Goal: Communication & Community: Answer question/provide support

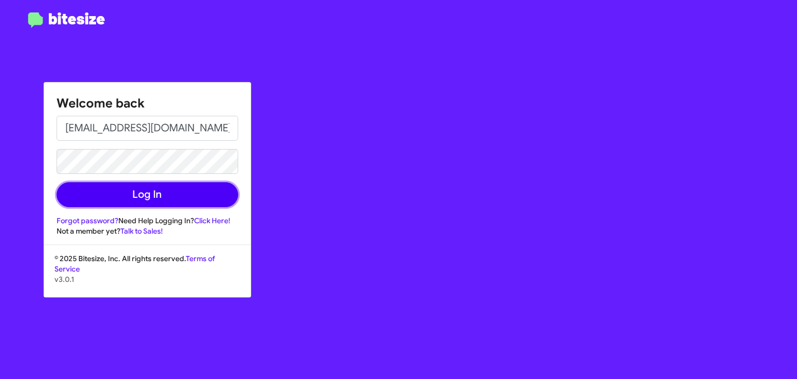
click at [167, 203] on button "Log In" at bounding box center [148, 194] width 182 height 25
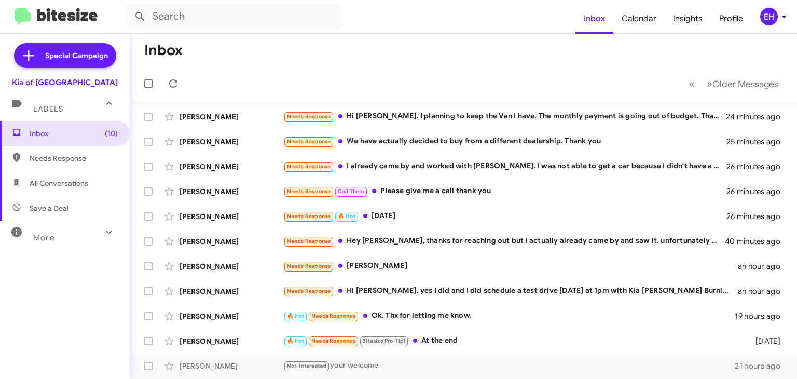
click at [52, 160] on span "Needs Response" at bounding box center [74, 158] width 88 height 10
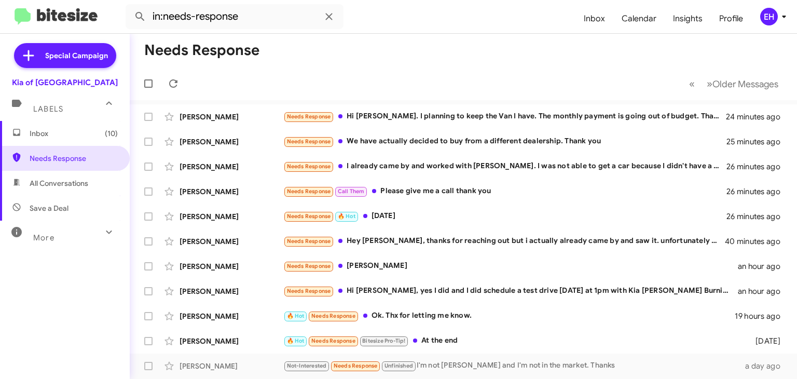
click at [329, 87] on mat-toolbar-row "« Previous » Next Older Messages" at bounding box center [463, 83] width 667 height 33
click at [53, 187] on span "All Conversations" at bounding box center [59, 183] width 59 height 10
type input "in:all-conversations"
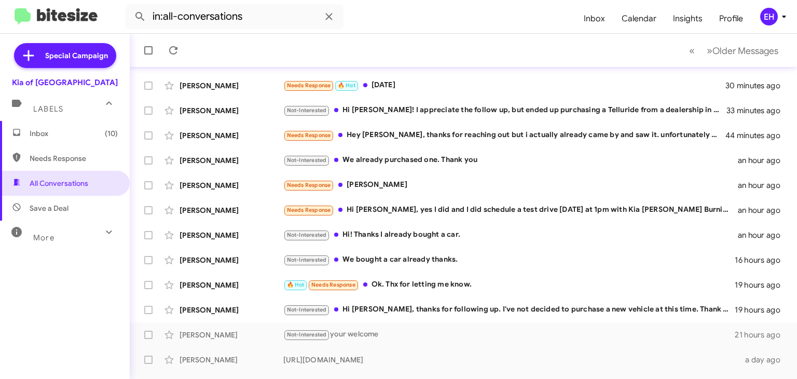
scroll to position [224, 0]
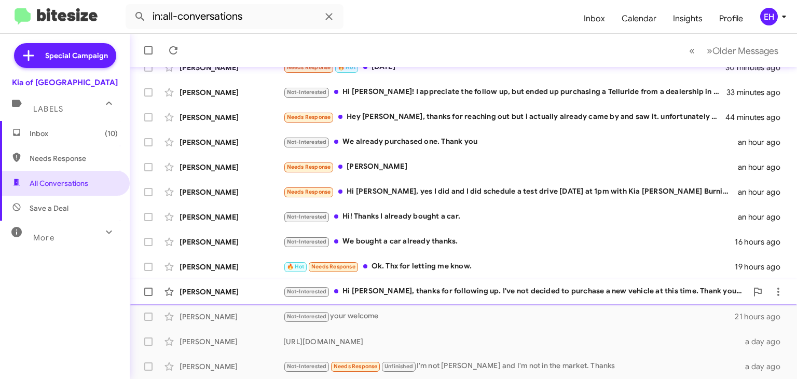
click at [621, 294] on div "Not-Interested Hi [PERSON_NAME], thanks for following up. I've not decided to p…" at bounding box center [515, 291] width 464 height 12
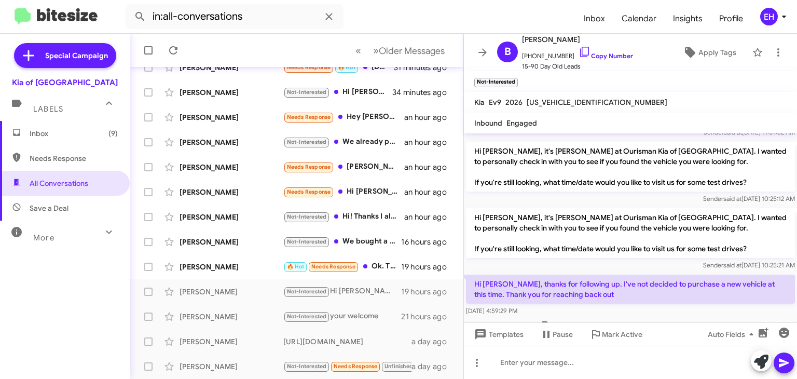
scroll to position [137, 0]
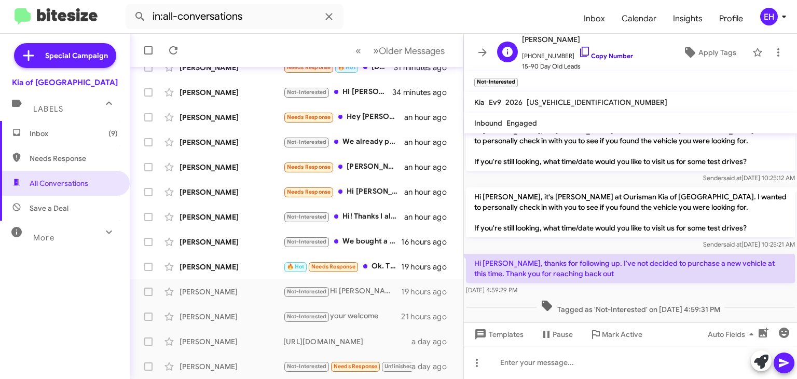
click at [593, 52] on link "Copy Number" at bounding box center [606, 56] width 54 height 8
click at [341, 263] on span "Needs Response" at bounding box center [333, 266] width 44 height 7
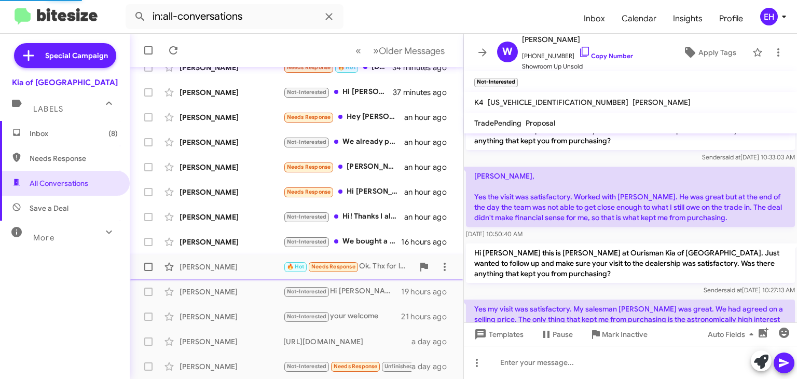
scroll to position [604, 0]
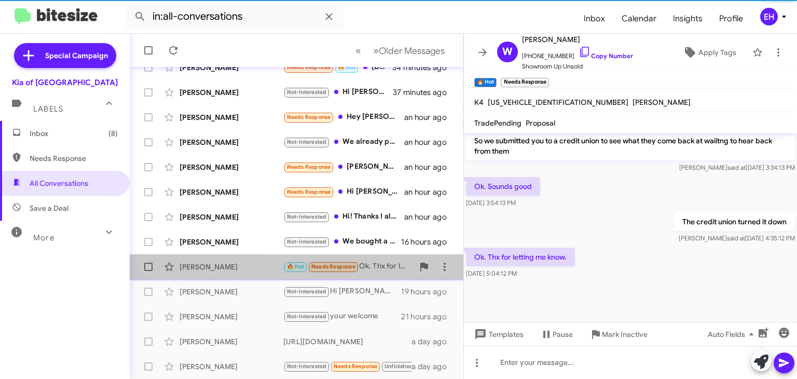
click at [378, 263] on div "🔥 Hot Needs Response Ok. Thx for letting me know." at bounding box center [348, 267] width 130 height 12
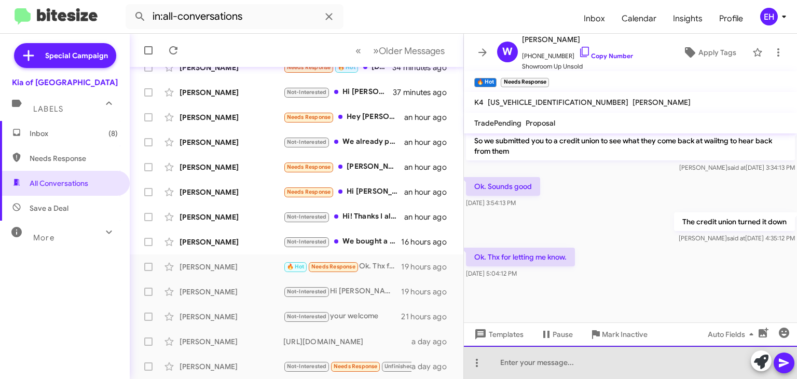
click at [613, 366] on div at bounding box center [630, 362] width 333 height 33
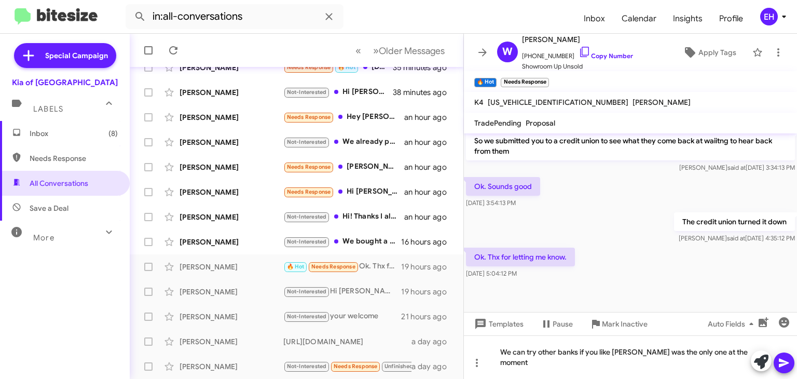
click at [787, 360] on icon at bounding box center [784, 363] width 12 height 12
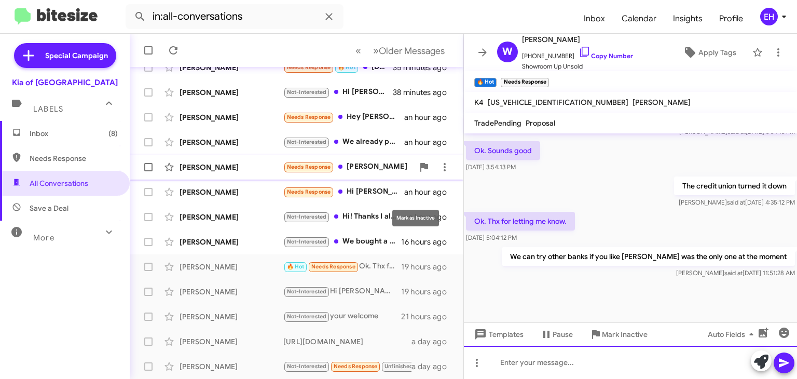
scroll to position [641, 0]
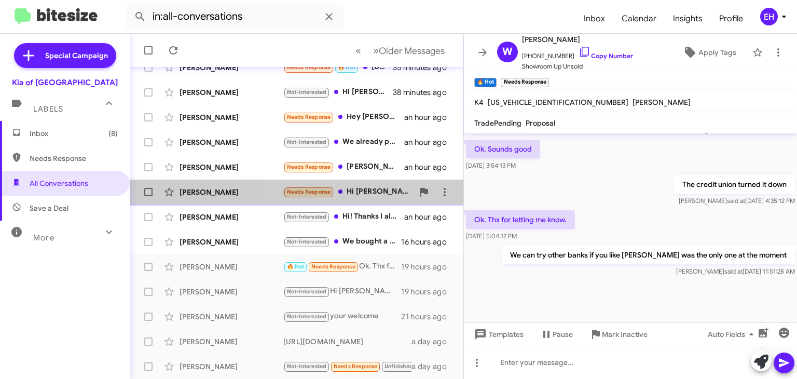
click at [372, 190] on div "Needs Response Hi [PERSON_NAME], yes I did and I did schedule a test drive [DAT…" at bounding box center [348, 192] width 130 height 12
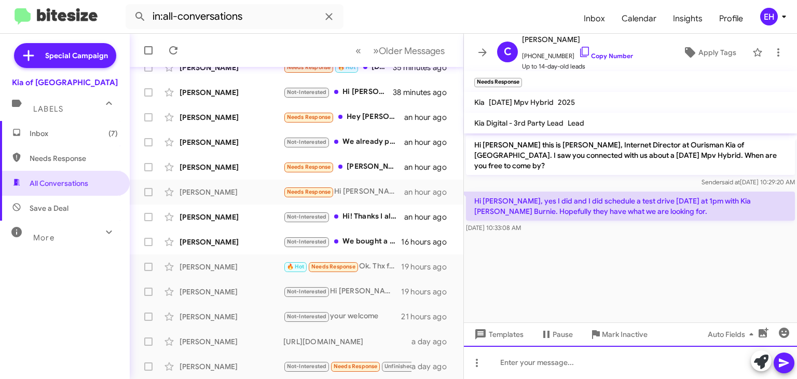
click at [571, 361] on div at bounding box center [630, 362] width 333 height 33
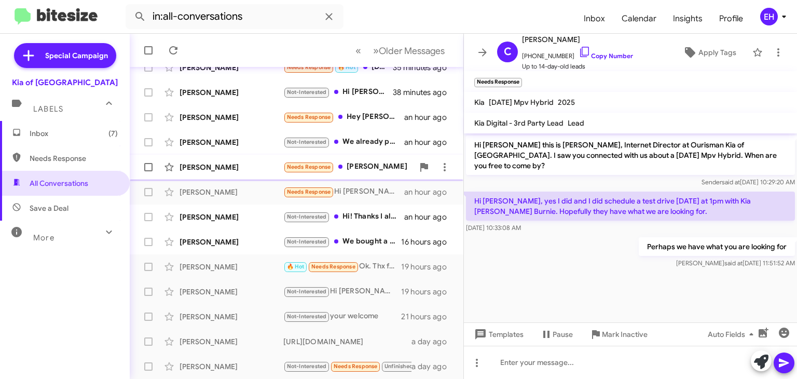
click at [360, 167] on div "Needs Response [PERSON_NAME]" at bounding box center [348, 167] width 130 height 12
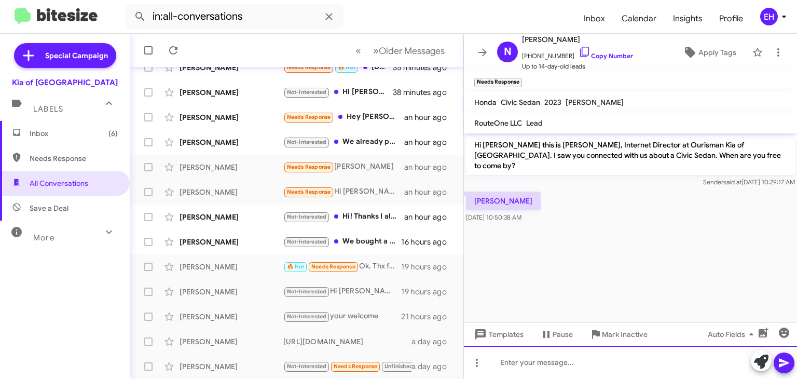
click at [521, 353] on div at bounding box center [630, 362] width 333 height 33
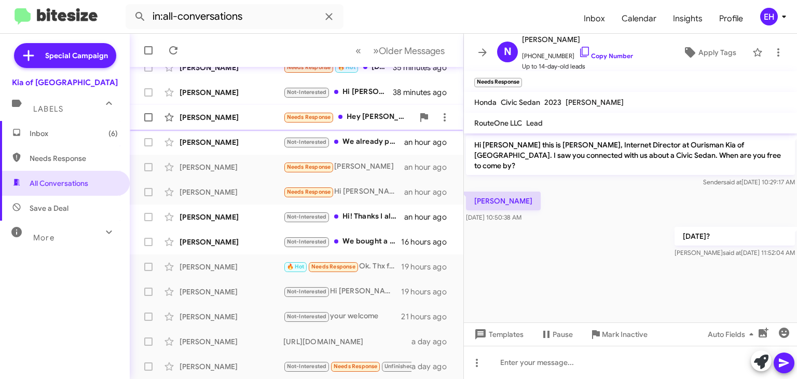
click at [360, 121] on div "Needs Response Hey [PERSON_NAME], thanks for reaching out but i actually alread…" at bounding box center [348, 117] width 130 height 12
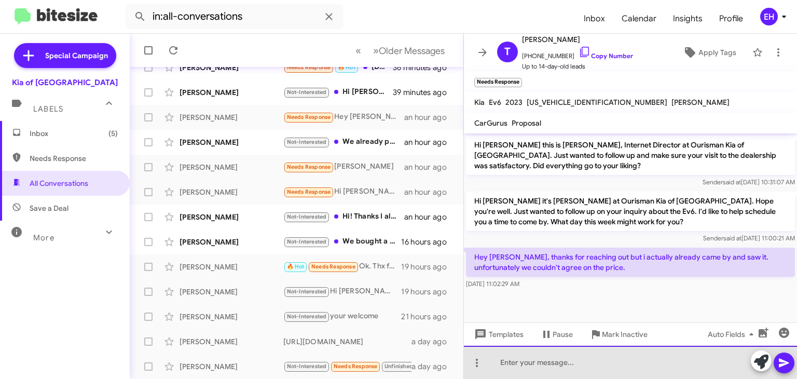
click at [561, 352] on div at bounding box center [630, 362] width 333 height 33
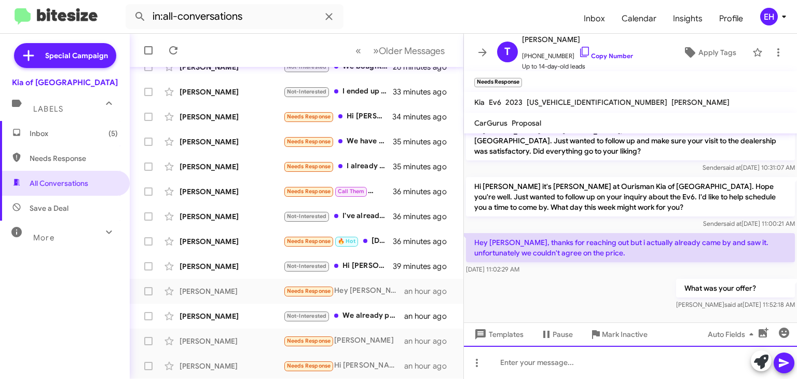
scroll to position [50, 0]
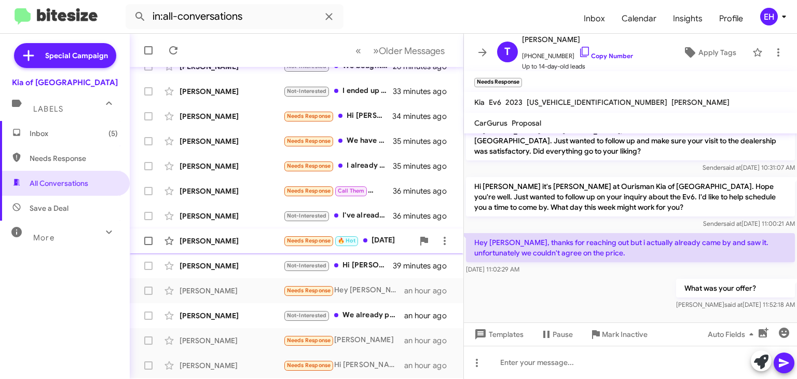
click at [396, 240] on div "Needs Response 🔥 Hot [DATE]" at bounding box center [348, 241] width 130 height 12
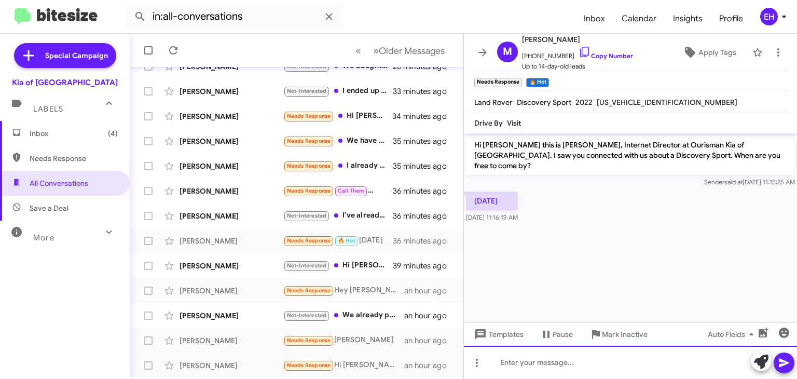
click at [521, 365] on div at bounding box center [630, 362] width 333 height 33
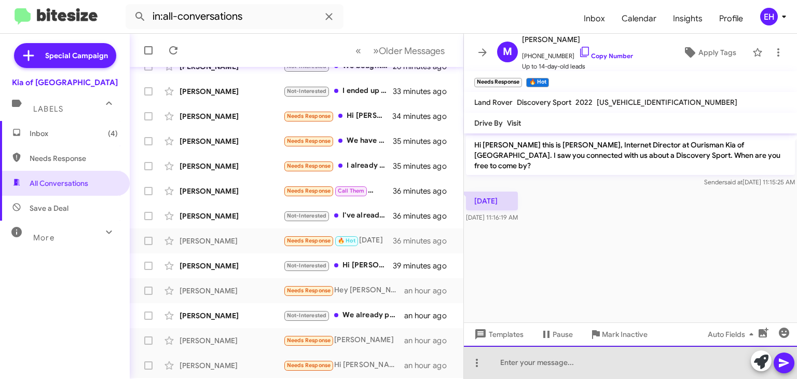
click at [518, 366] on div at bounding box center [630, 362] width 333 height 33
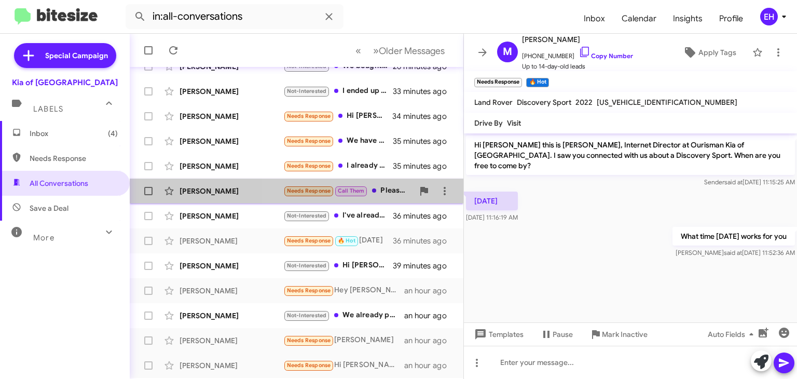
click at [383, 190] on div "Needs Response Call Them Please give me a call thank you" at bounding box center [348, 191] width 130 height 12
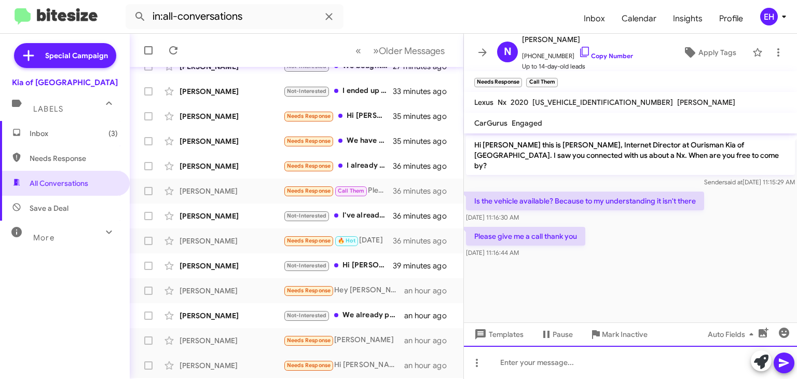
click at [562, 368] on div at bounding box center [630, 362] width 333 height 33
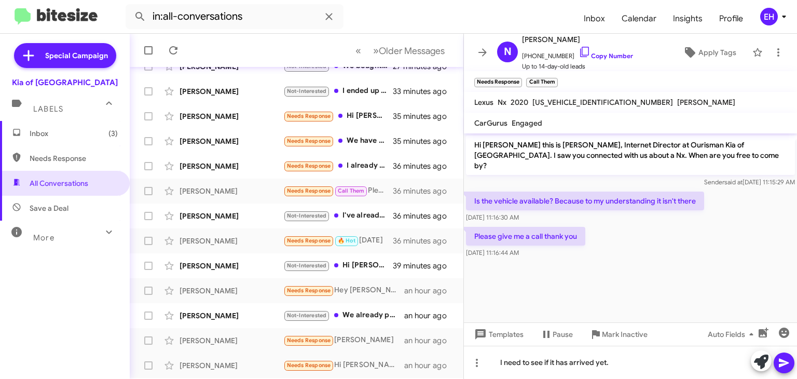
click at [791, 359] on button at bounding box center [784, 362] width 21 height 21
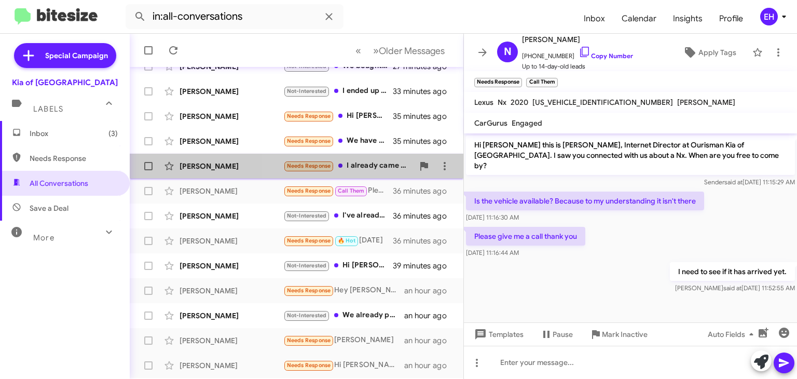
click at [376, 163] on div "Needs Response I already came by and worked with [PERSON_NAME]. I was not able …" at bounding box center [348, 166] width 130 height 12
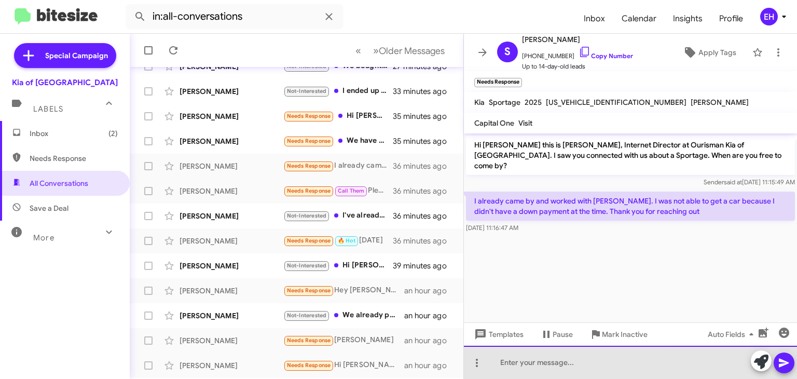
click at [535, 356] on div at bounding box center [630, 362] width 333 height 33
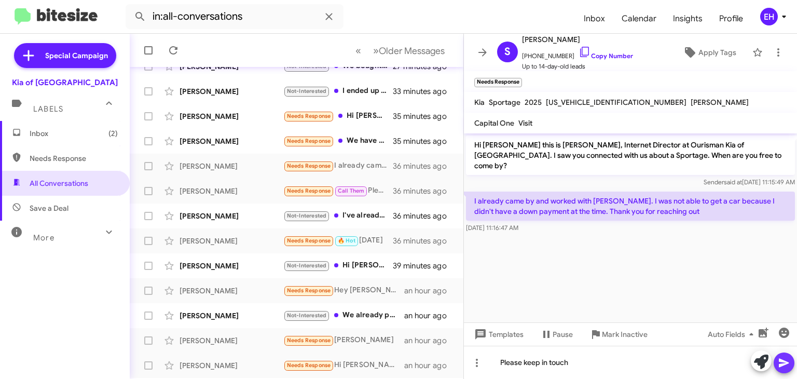
click at [791, 361] on button at bounding box center [784, 362] width 21 height 21
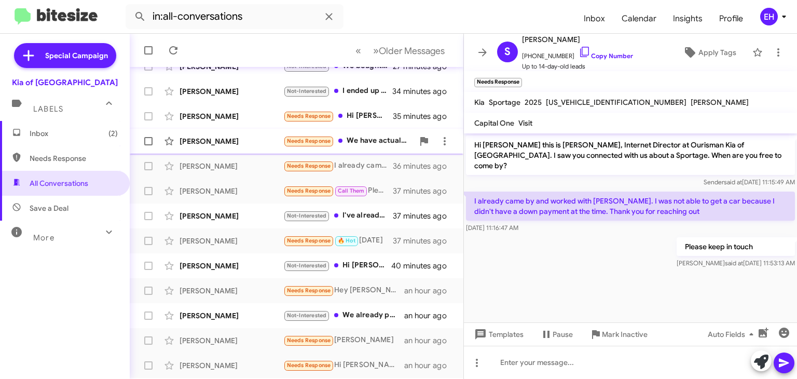
click at [366, 138] on div "Needs Response We have actually decided to buy from a different dealership. Tha…" at bounding box center [348, 141] width 130 height 12
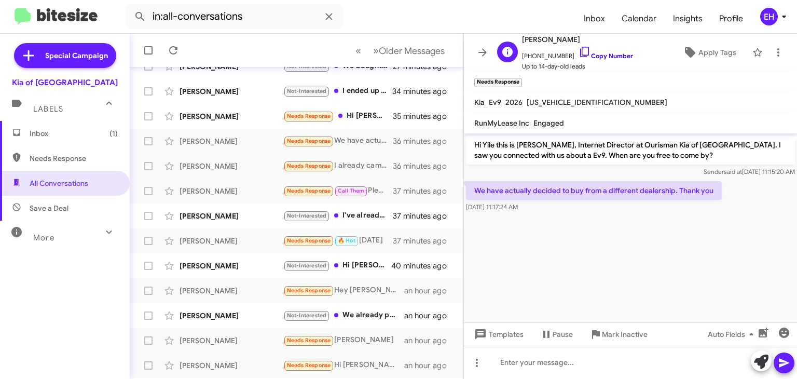
click at [608, 58] on link "Copy Number" at bounding box center [606, 56] width 54 height 8
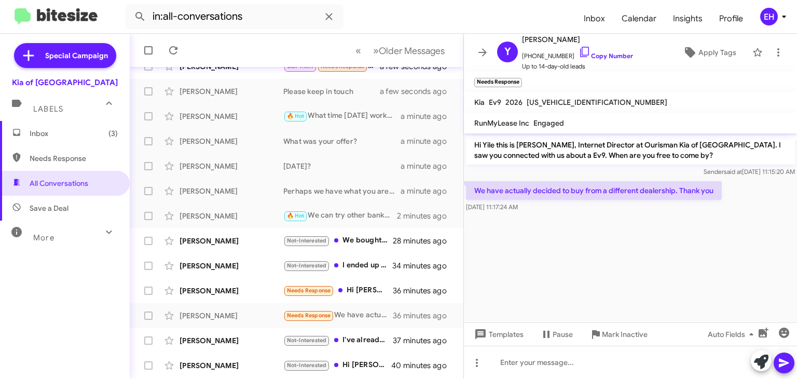
scroll to position [224, 0]
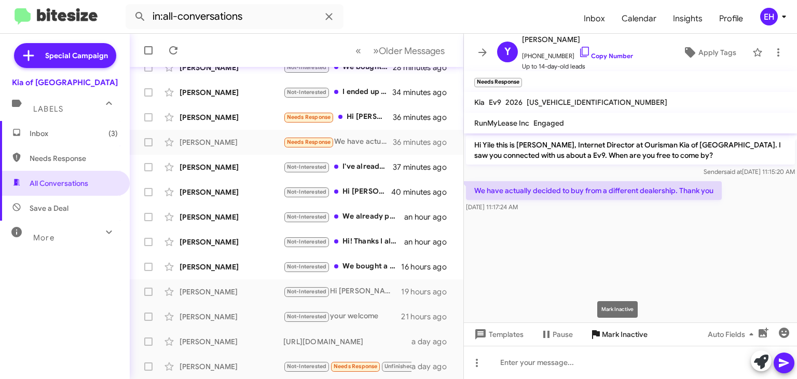
click at [631, 337] on span "Mark Inactive" at bounding box center [625, 334] width 46 height 19
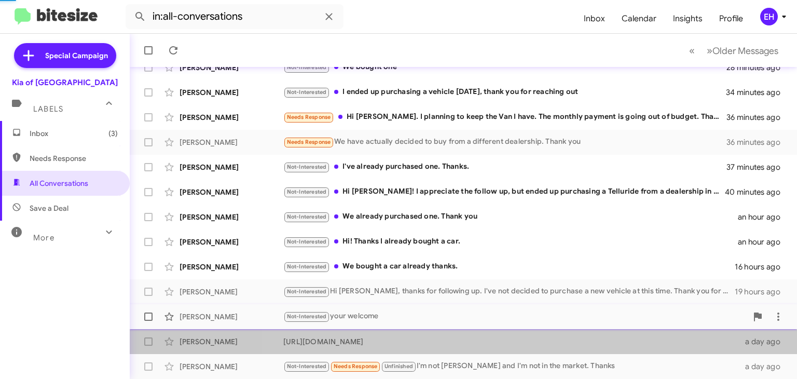
scroll to position [199, 0]
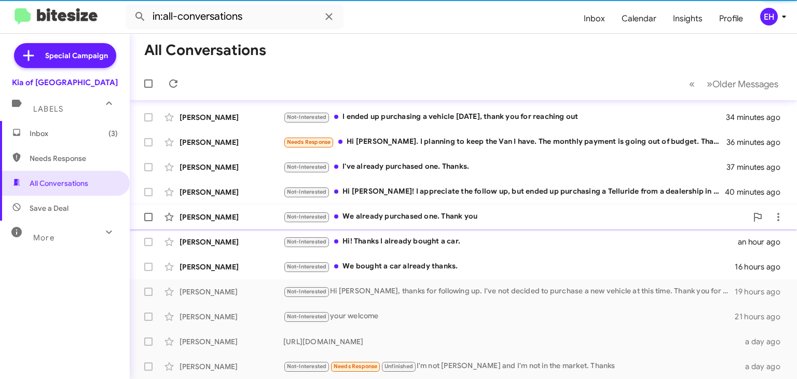
drag, startPoint x: 631, startPoint y: 337, endPoint x: 409, endPoint y: 213, distance: 253.3
click at [409, 213] on mat-action-list "[PERSON_NAME] Call Them Needs Response I spoke with someone already it hasn't a…" at bounding box center [463, 139] width 667 height 477
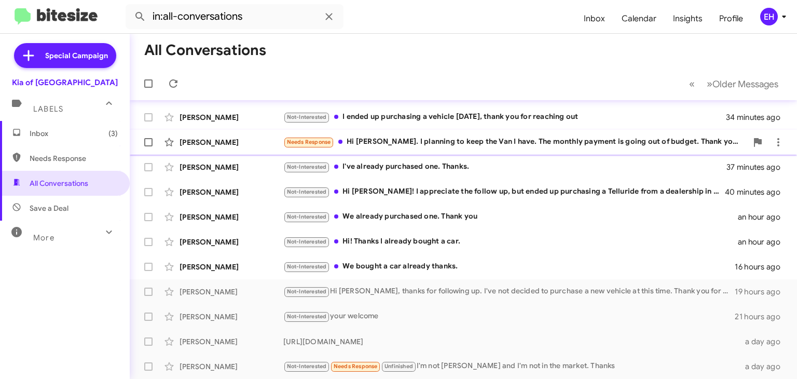
click at [381, 140] on div "Needs Response Hi [PERSON_NAME]. I planning to keep the Van I have. The monthly…" at bounding box center [515, 142] width 464 height 12
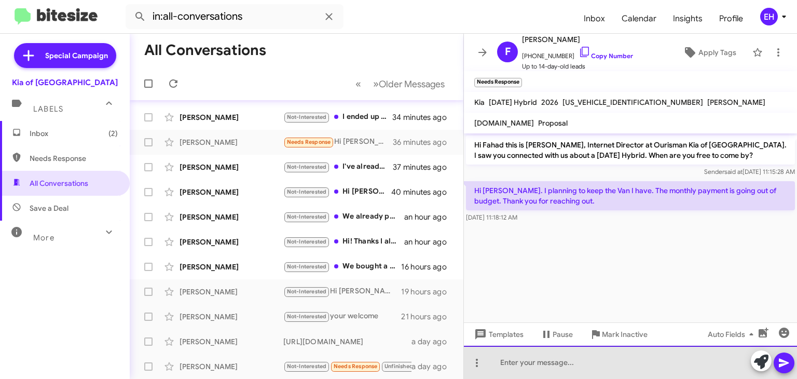
click at [531, 360] on div at bounding box center [630, 362] width 333 height 33
click at [607, 364] on div "We will be here when you are redy" at bounding box center [630, 362] width 333 height 33
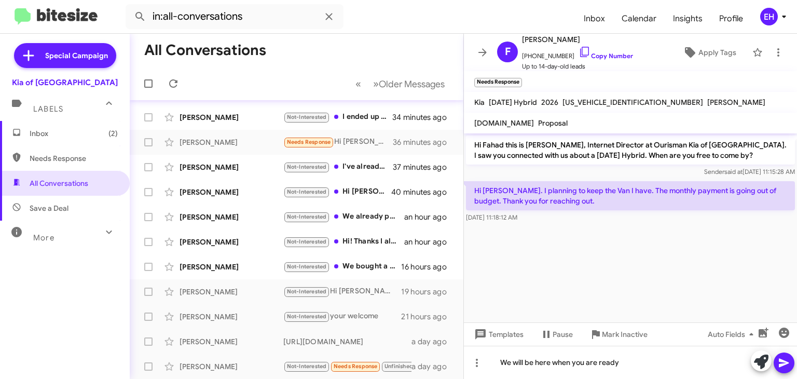
click at [781, 370] on span at bounding box center [784, 362] width 12 height 21
